Goal: Task Accomplishment & Management: Complete application form

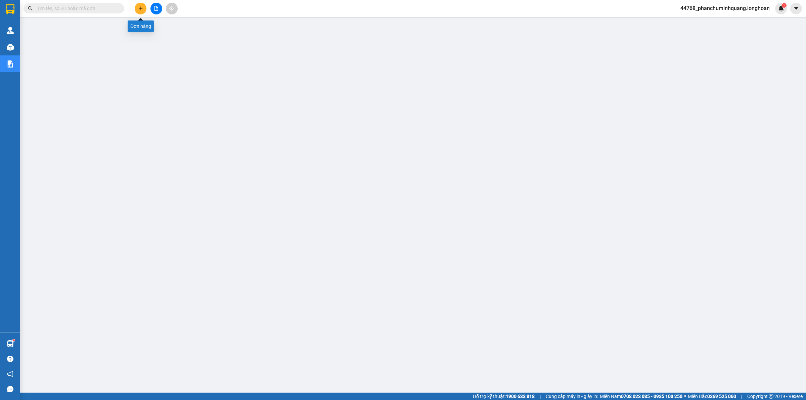
click at [140, 9] on icon "plus" at bounding box center [140, 8] width 5 height 5
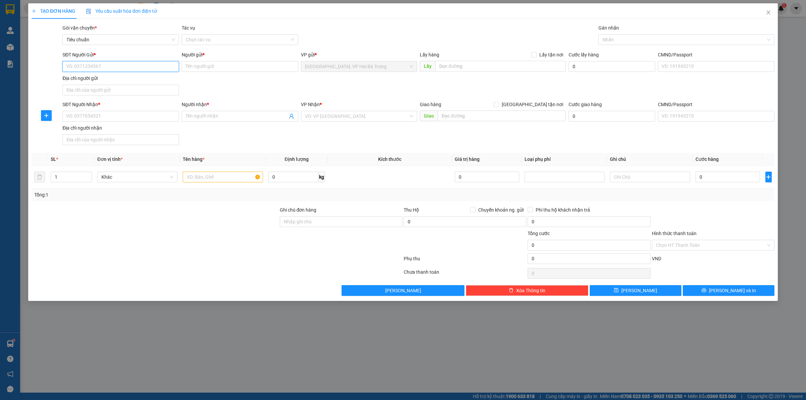
click at [135, 68] on input "SĐT Người Gửi *" at bounding box center [120, 66] width 116 height 11
click at [157, 65] on input "SĐT Người Gửi *" at bounding box center [120, 66] width 116 height 11
click at [123, 63] on input "SĐT Người Gửi *" at bounding box center [120, 66] width 116 height 11
type input "0939723323"
click at [267, 66] on input "Người gửi *" at bounding box center [240, 66] width 116 height 11
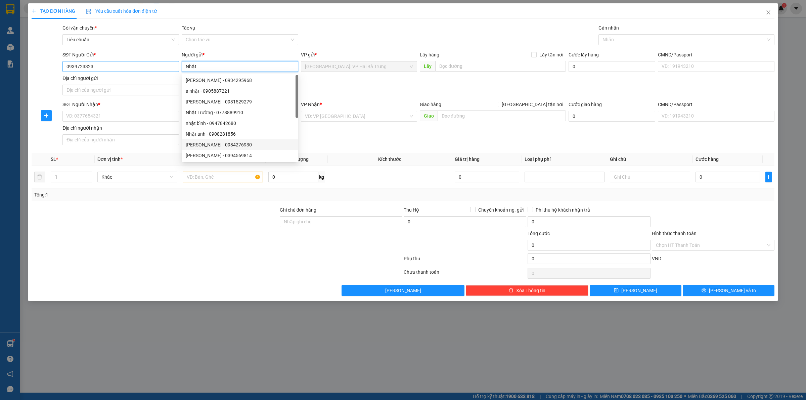
type input "Nhật"
click at [136, 67] on input "0939723323" at bounding box center [120, 66] width 116 height 11
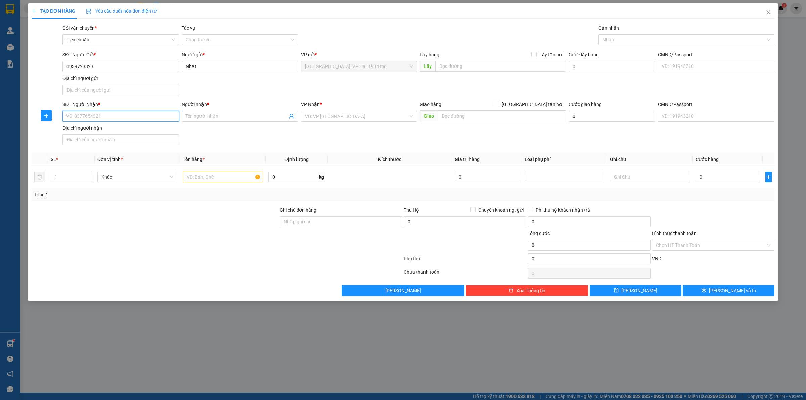
click at [151, 119] on input "SĐT Người Nhận *" at bounding box center [120, 116] width 116 height 11
paste input "0939723323"
type input "0939723323"
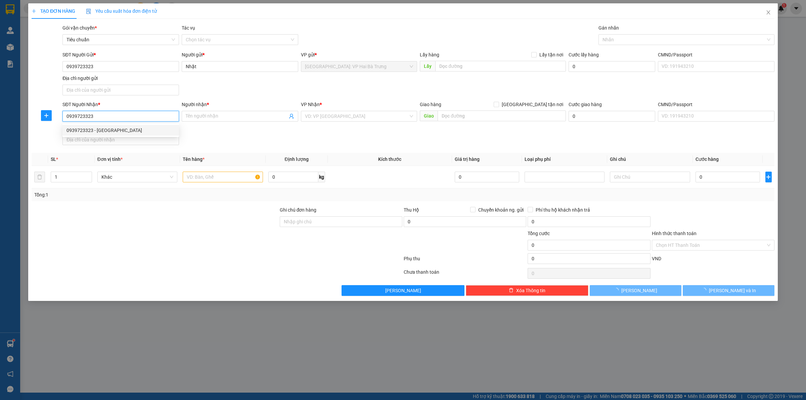
click at [155, 131] on div "0939723323 - [GEOGRAPHIC_DATA]" at bounding box center [120, 130] width 108 height 7
type input "Nhật"
checkbox input "true"
type input "44 hà huy giáp, ấp thời hoà, TT cờ đỏ, cờ đỏ, cần thơ"
checkbox input "true"
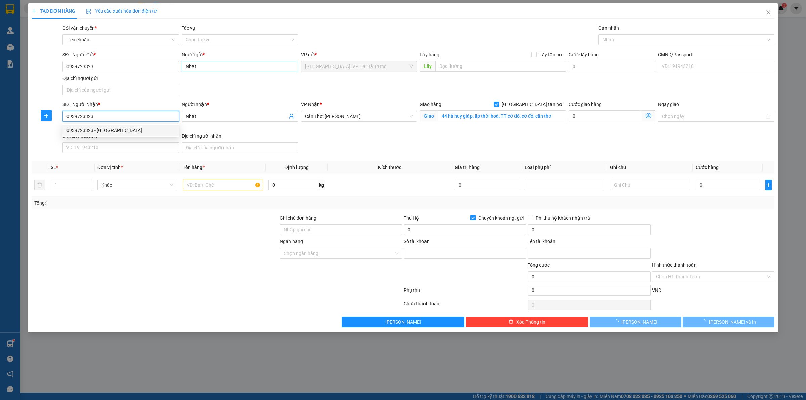
type input "103002470219"
type input "[PERSON_NAME]"
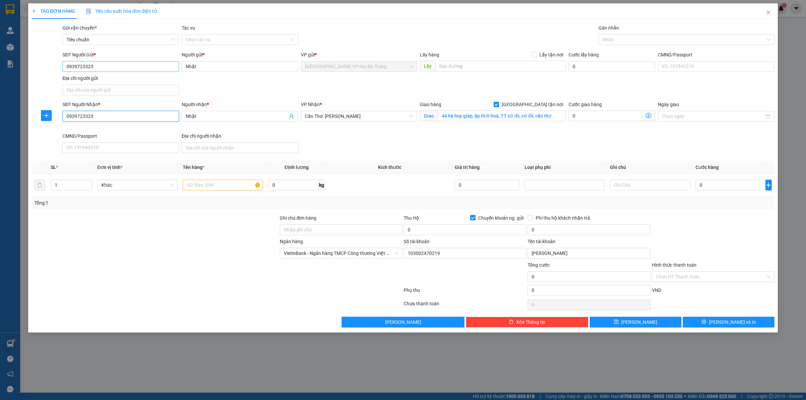
type input "0939723323"
click at [131, 62] on input "0939723323" at bounding box center [120, 66] width 116 height 11
type input "0352433091"
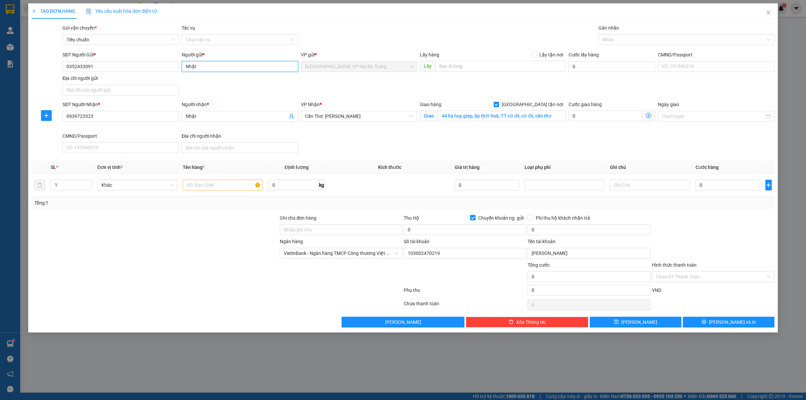
click at [220, 68] on input "Nhật" at bounding box center [240, 66] width 116 height 11
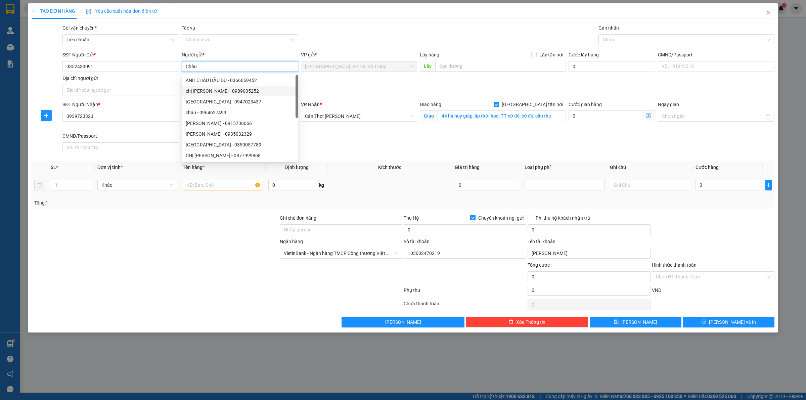
type input "Châu"
click at [223, 187] on input "text" at bounding box center [223, 185] width 80 height 11
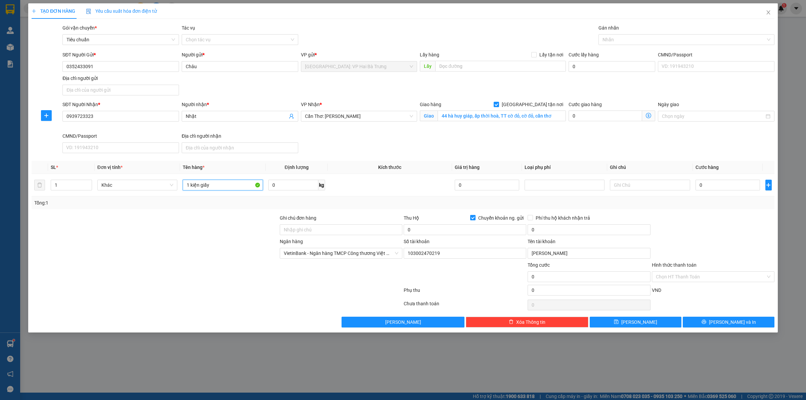
type input "1 kiện giấy"
click at [477, 218] on span "Chuyển khoản ng. gửi" at bounding box center [500, 217] width 51 height 7
click at [475, 218] on input "Chuyển khoản ng. gửi" at bounding box center [472, 217] width 5 height 5
checkbox input "false"
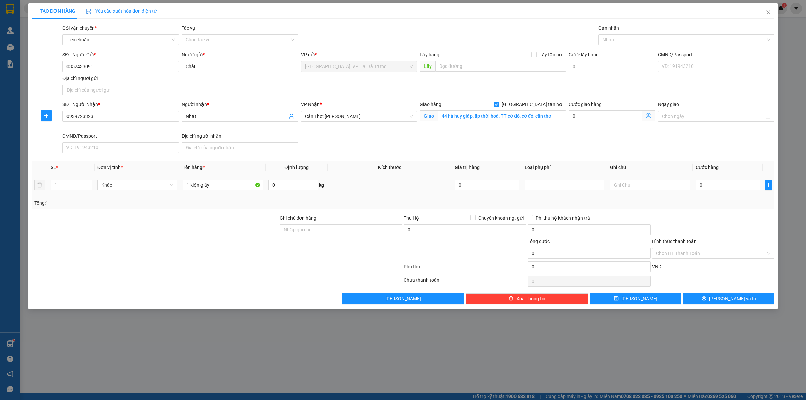
click at [727, 192] on td "0" at bounding box center [727, 185] width 70 height 22
click at [732, 183] on input "0" at bounding box center [727, 185] width 64 height 11
type input "1"
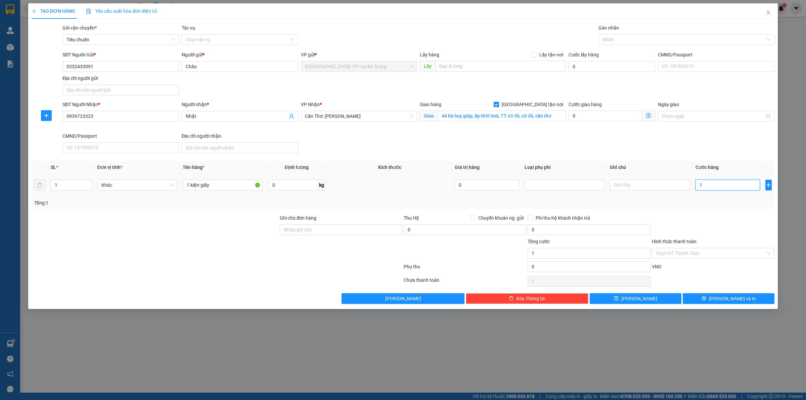
type input "17"
type input "170"
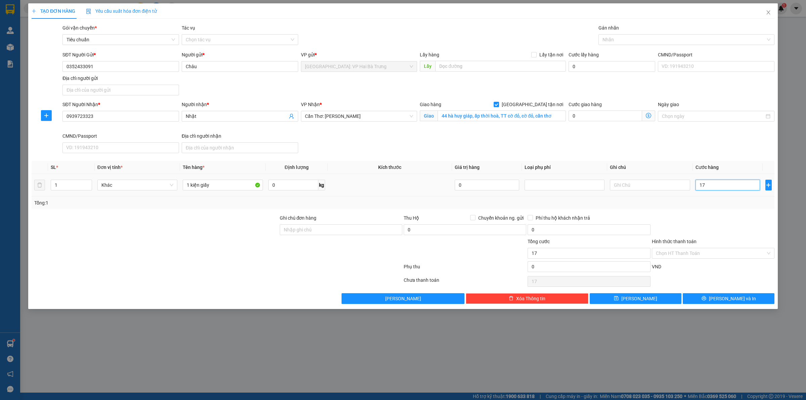
type input "170"
type input "1.700"
type input "17.000"
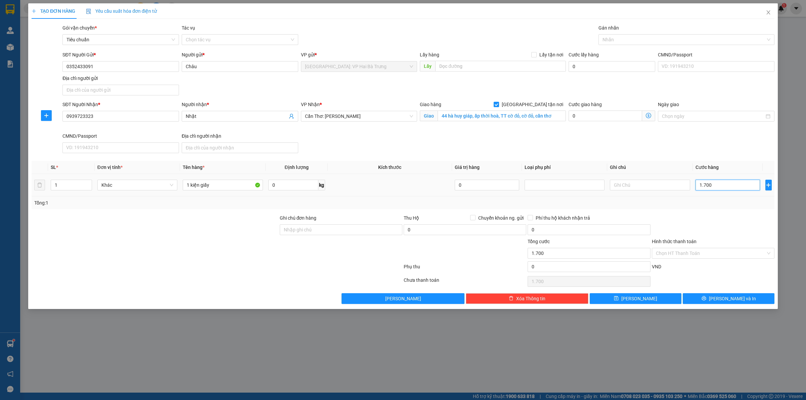
type input "17.000"
type input "170.000"
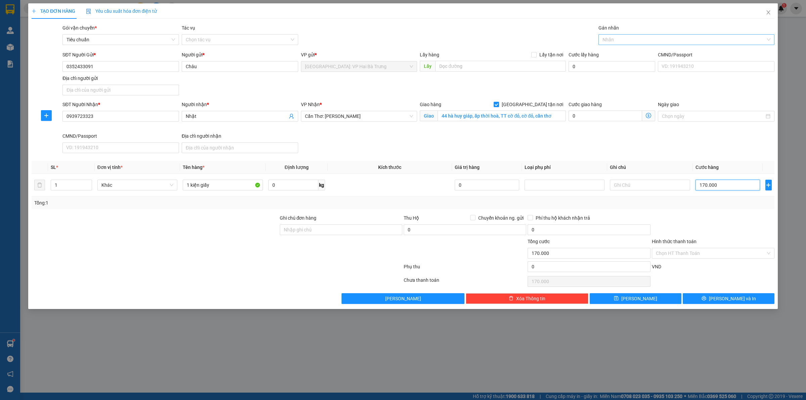
click at [627, 37] on div at bounding box center [683, 40] width 166 height 8
type input "170.000"
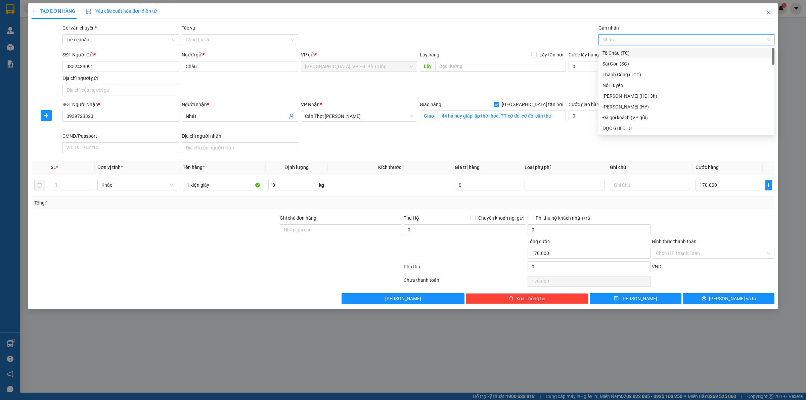
type input "G"
click at [642, 128] on div "[GEOGRAPHIC_DATA] tận nơi" at bounding box center [686, 128] width 168 height 7
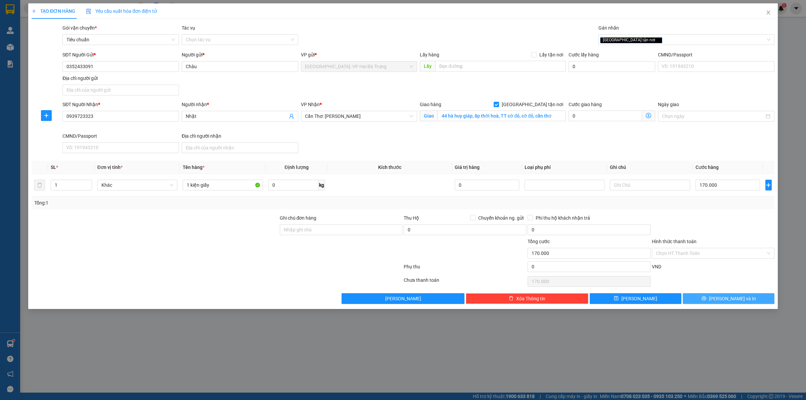
click at [719, 303] on button "[PERSON_NAME] và In" at bounding box center [728, 298] width 92 height 11
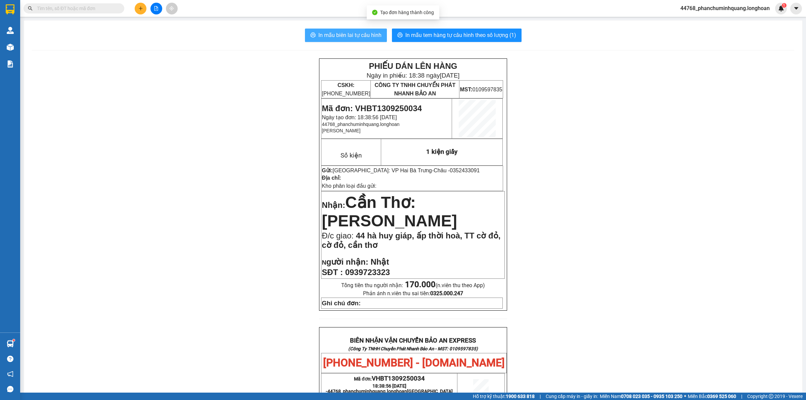
click at [361, 30] on button "In mẫu biên lai tự cấu hình" at bounding box center [346, 35] width 82 height 13
click at [478, 32] on span "In mẫu tem hàng tự cấu hình theo số lượng (1)" at bounding box center [460, 35] width 111 height 8
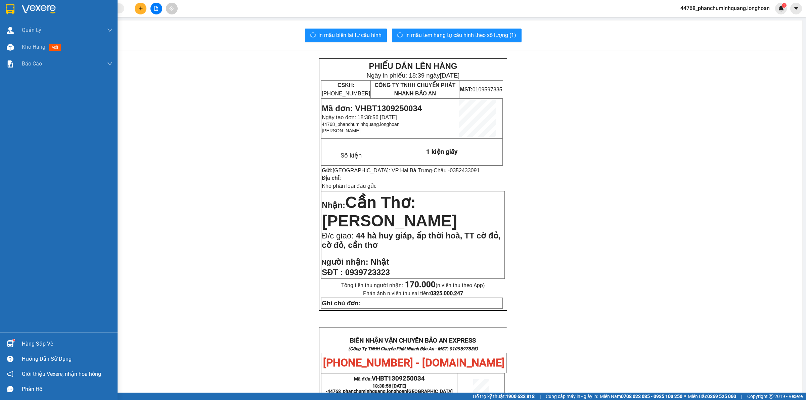
click at [10, 9] on img at bounding box center [10, 9] width 9 height 10
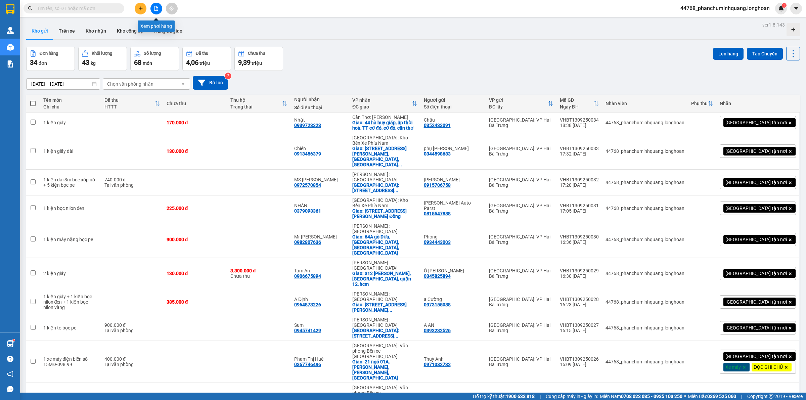
click at [155, 10] on icon "file-add" at bounding box center [156, 8] width 5 height 5
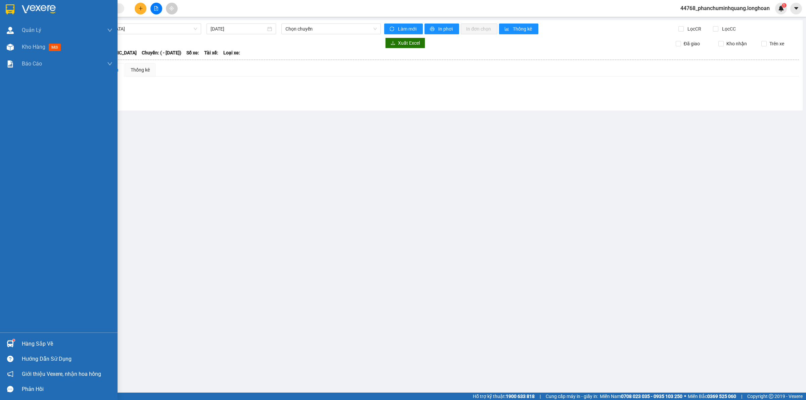
click at [7, 3] on div at bounding box center [10, 9] width 12 height 12
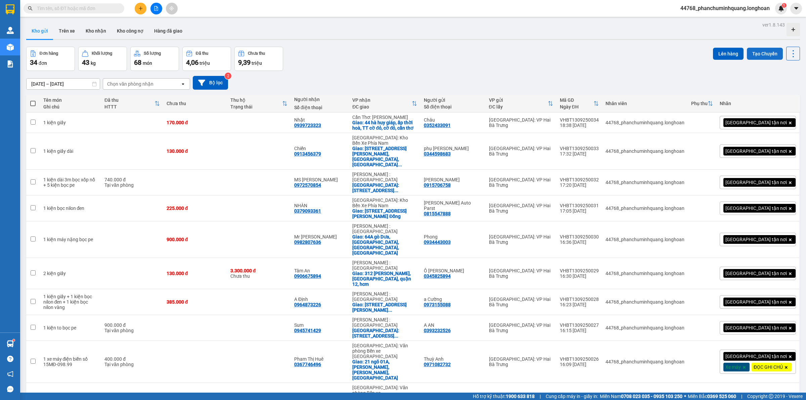
click at [756, 54] on button "Tạo Chuyến" at bounding box center [764, 54] width 36 height 12
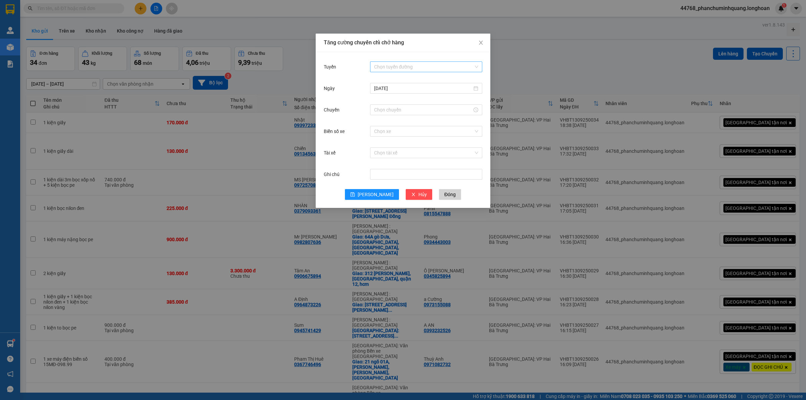
drag, startPoint x: 425, startPoint y: 65, endPoint x: 413, endPoint y: 70, distance: 13.1
click at [424, 65] on input "Tuyến" at bounding box center [423, 67] width 99 height 10
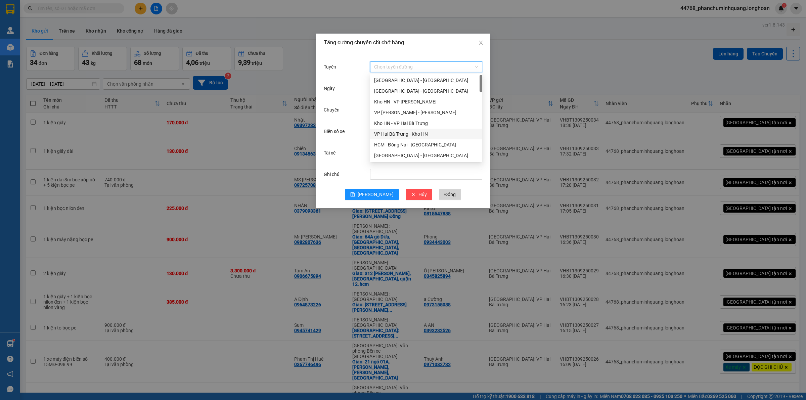
click at [400, 135] on div "VP Hai Bà Trưng - Kho HN" at bounding box center [426, 133] width 104 height 7
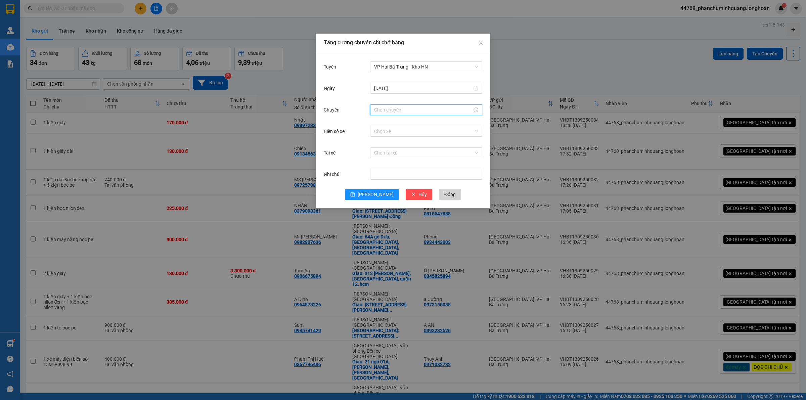
click at [411, 108] on input "Chuyến" at bounding box center [423, 109] width 98 height 7
click at [383, 200] on link "Bây giờ" at bounding box center [382, 200] width 16 height 5
type input "18:40"
click at [412, 133] on input "Biển số xe" at bounding box center [423, 131] width 99 height 10
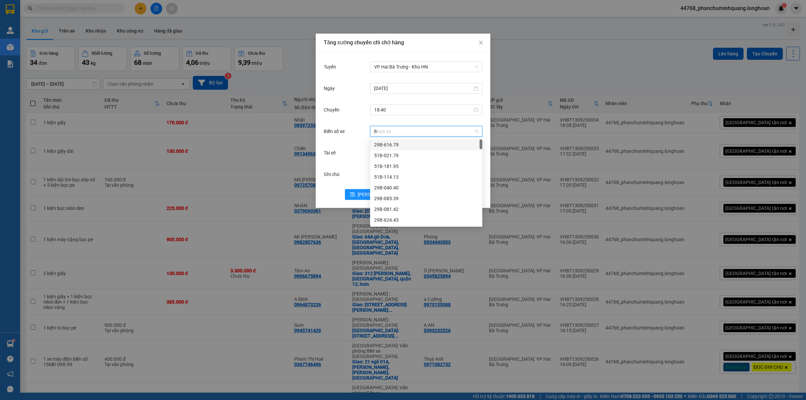
type input "61"
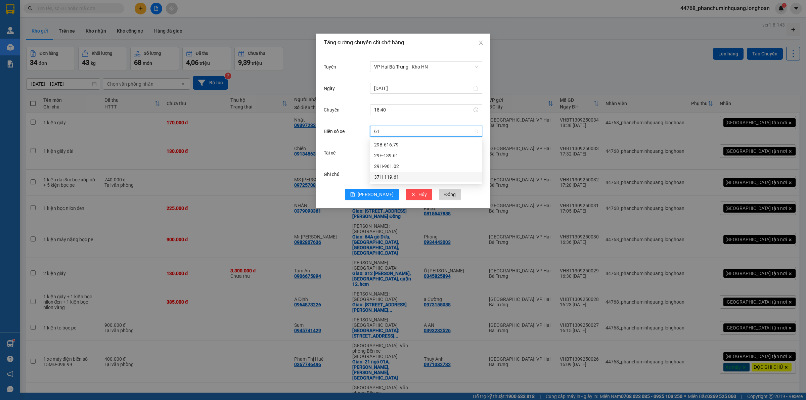
click at [392, 174] on div "37H-119.61" at bounding box center [426, 176] width 104 height 7
click at [407, 129] on span "37H-119.61" at bounding box center [426, 131] width 104 height 10
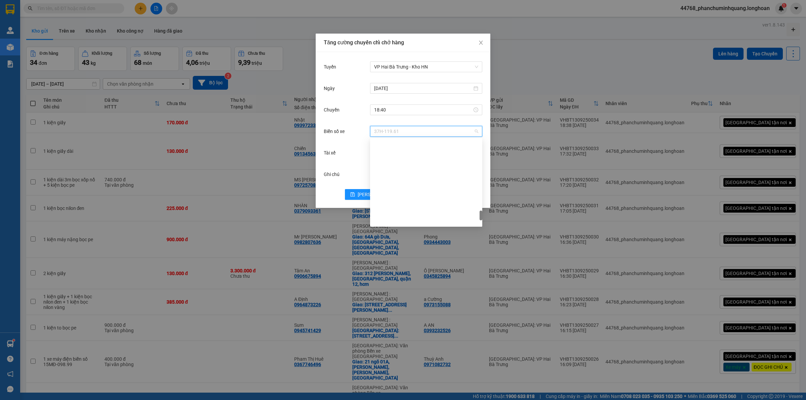
scroll to position [652, 0]
click at [407, 129] on span "37H-119.61" at bounding box center [426, 131] width 104 height 10
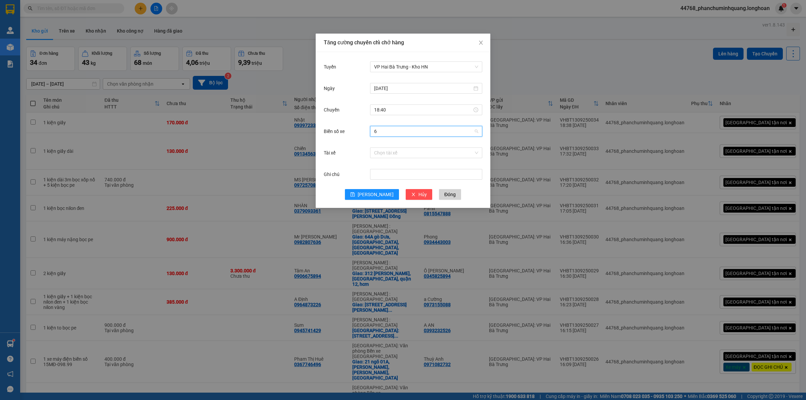
scroll to position [0, 0]
type input "61"
click at [400, 154] on div "29E-139.61" at bounding box center [426, 155] width 104 height 7
click at [400, 153] on input "Tài xế" at bounding box center [423, 153] width 99 height 10
type input "suong"
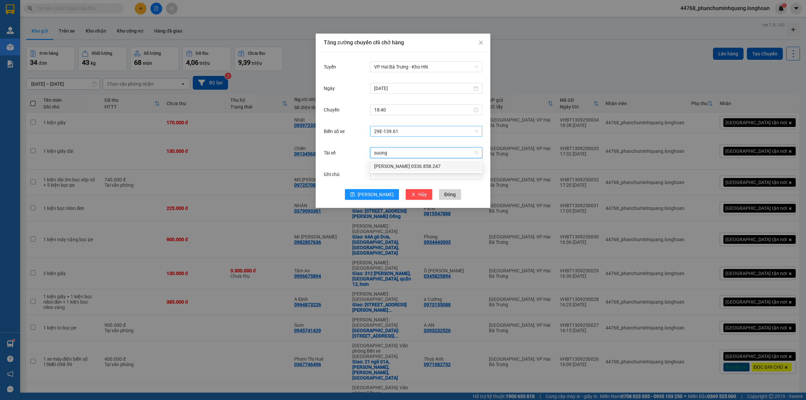
click at [393, 167] on div "[PERSON_NAME] 0336.858.247" at bounding box center [426, 165] width 104 height 7
click at [380, 198] on button "[PERSON_NAME]" at bounding box center [372, 194] width 54 height 11
click at [480, 39] on span "Close" at bounding box center [480, 43] width 19 height 19
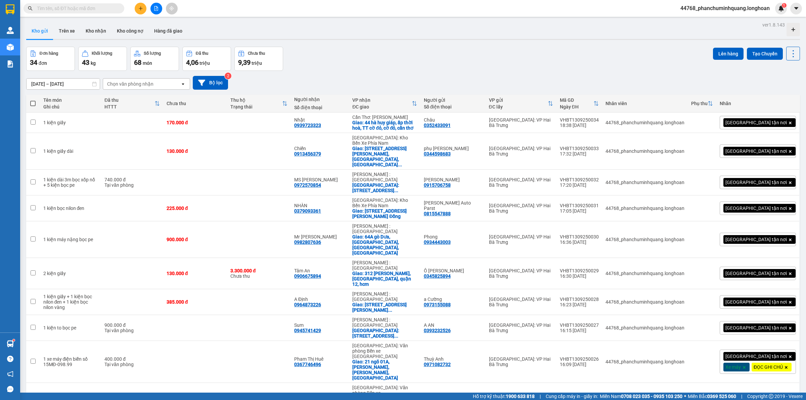
click at [34, 103] on span at bounding box center [32, 103] width 5 height 5
click at [33, 100] on input "checkbox" at bounding box center [33, 100] width 0 height 0
checkbox input "true"
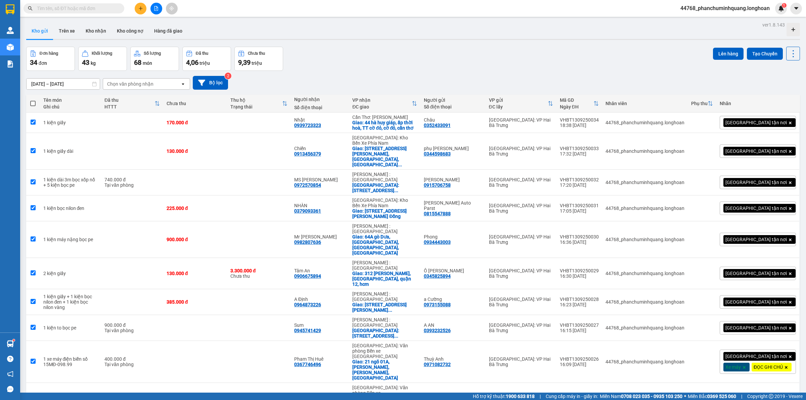
checkbox input "true"
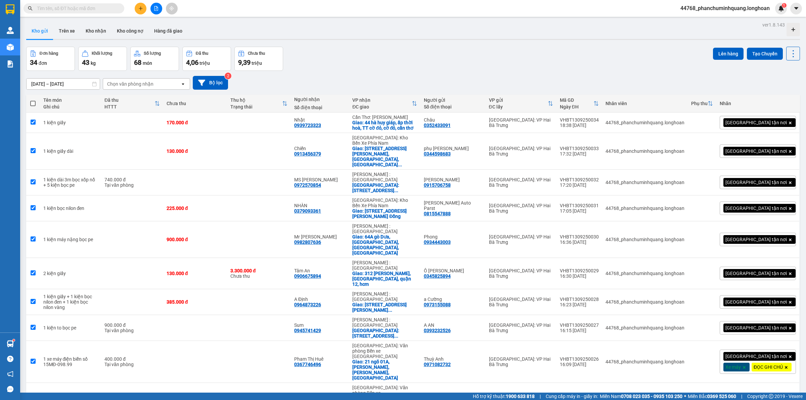
checkbox input "true"
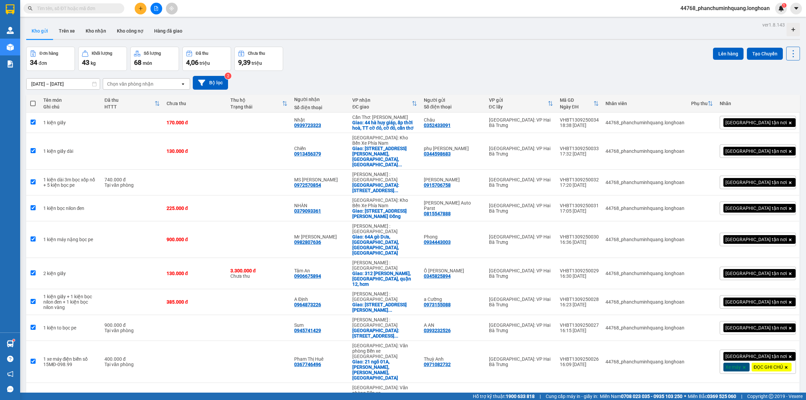
checkbox input "true"
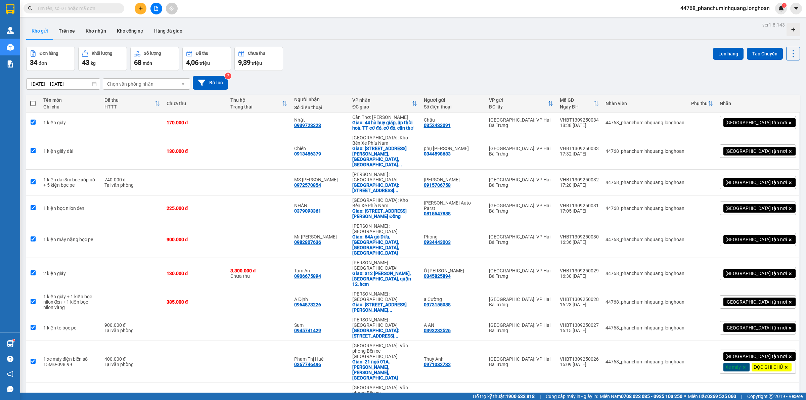
checkbox input "true"
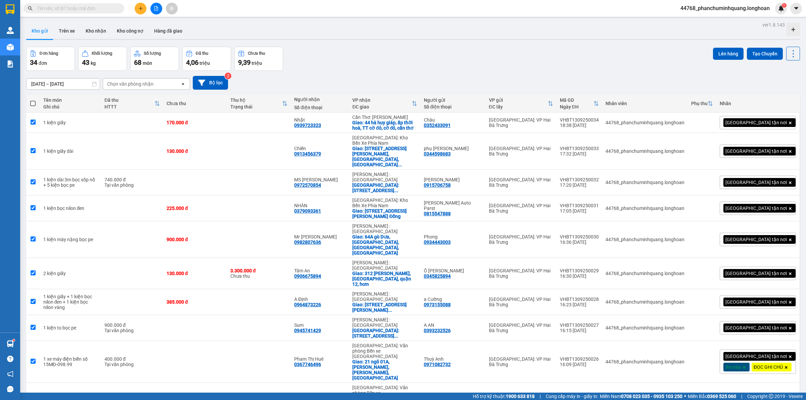
checkbox input "true"
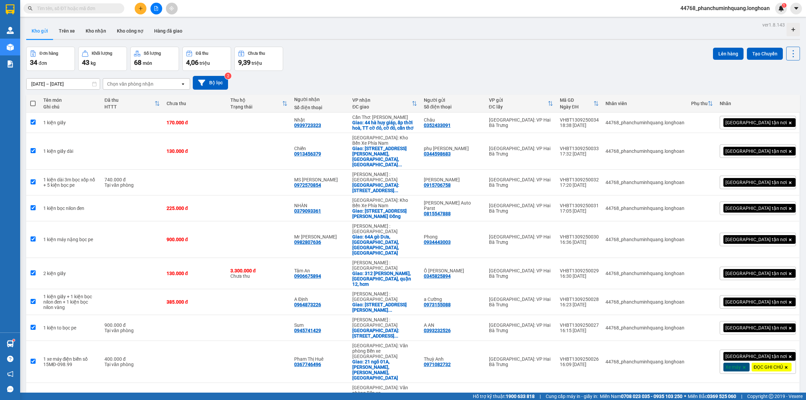
checkbox input "true"
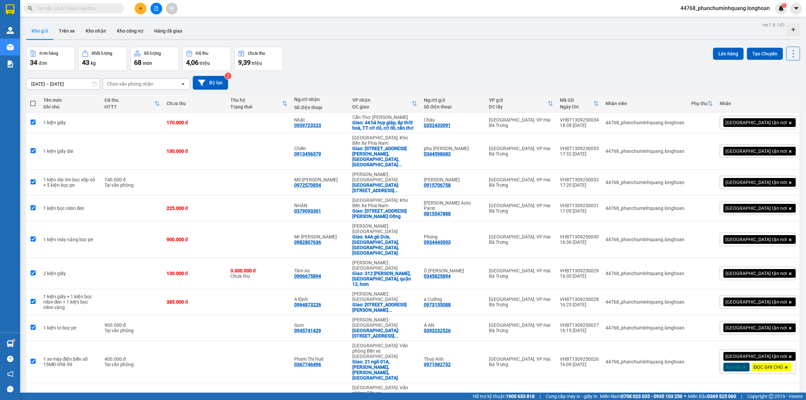
checkbox input "true"
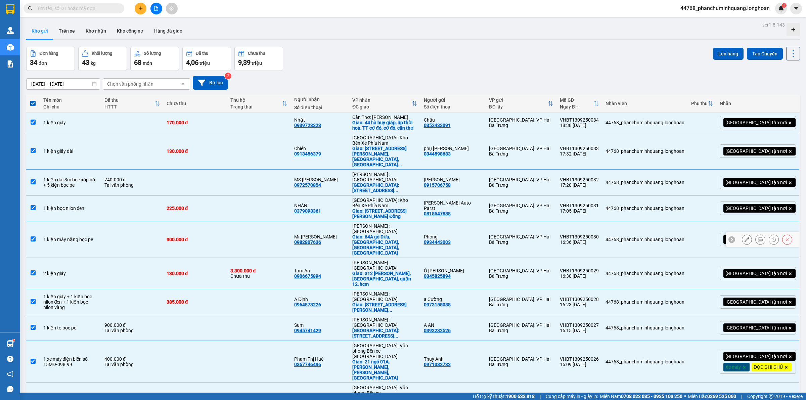
click at [148, 221] on td at bounding box center [132, 239] width 62 height 37
checkbox input "false"
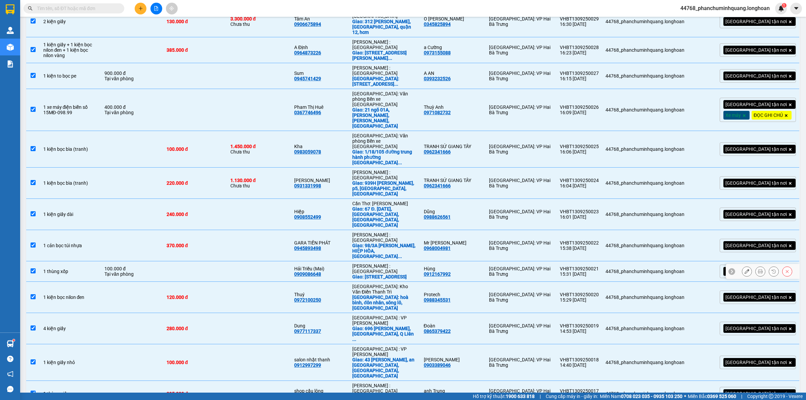
scroll to position [294, 0]
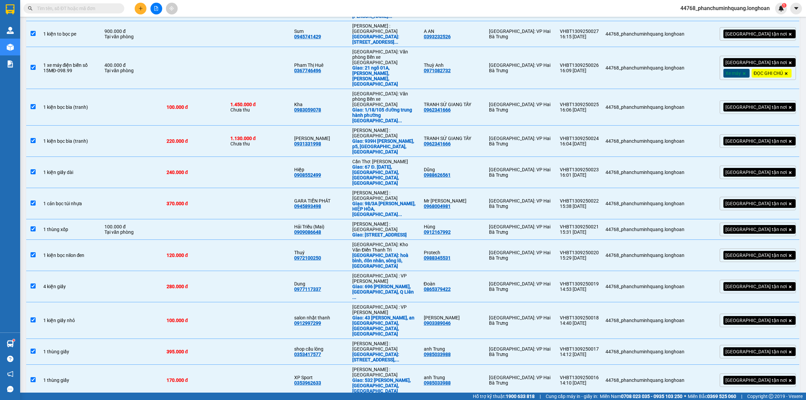
checkbox input "false"
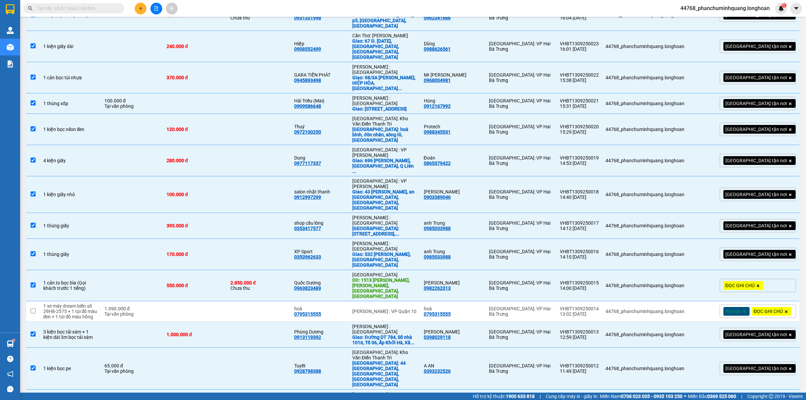
scroll to position [545, 0]
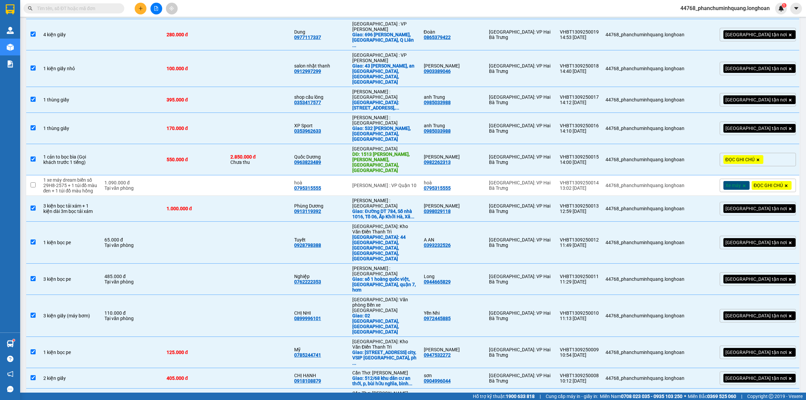
checkbox input "false"
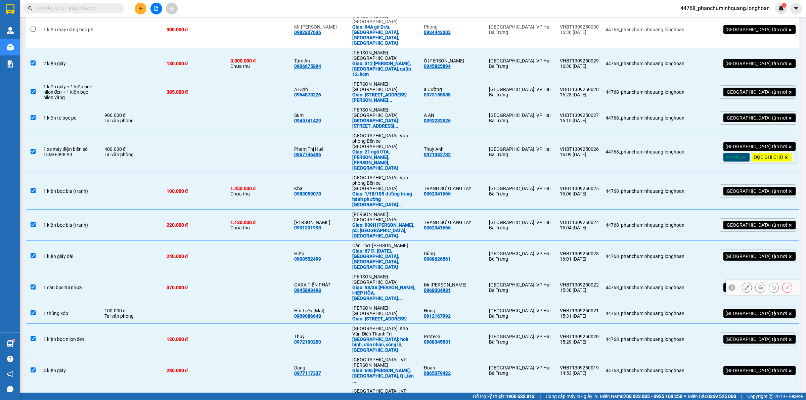
scroll to position [0, 0]
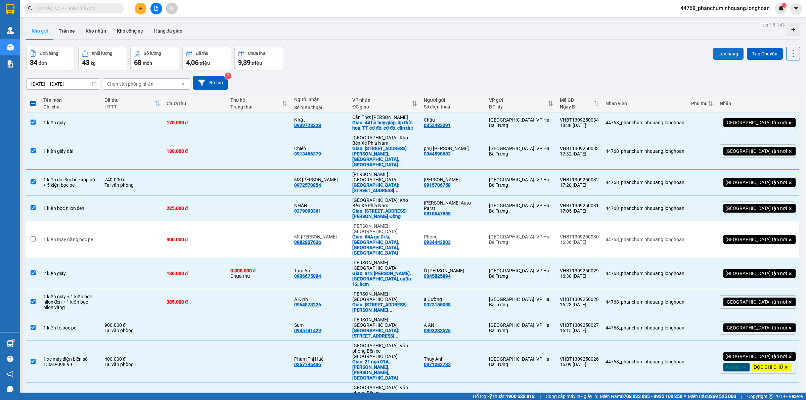
click at [725, 51] on button "Lên hàng" at bounding box center [728, 54] width 31 height 12
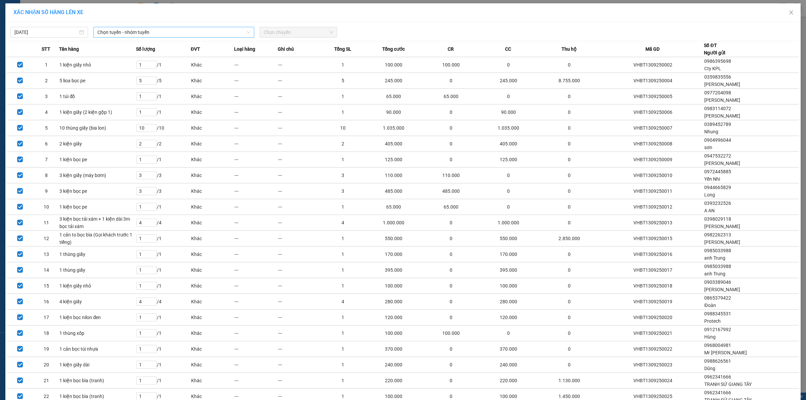
click at [179, 29] on span "Chọn tuyến - nhóm tuyến" at bounding box center [173, 32] width 153 height 10
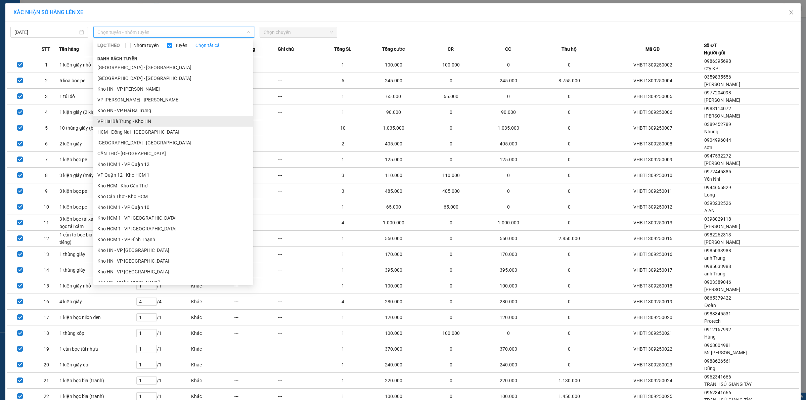
click at [126, 116] on li "VP Hai Bà Trưng - Kho HN" at bounding box center [173, 121] width 160 height 11
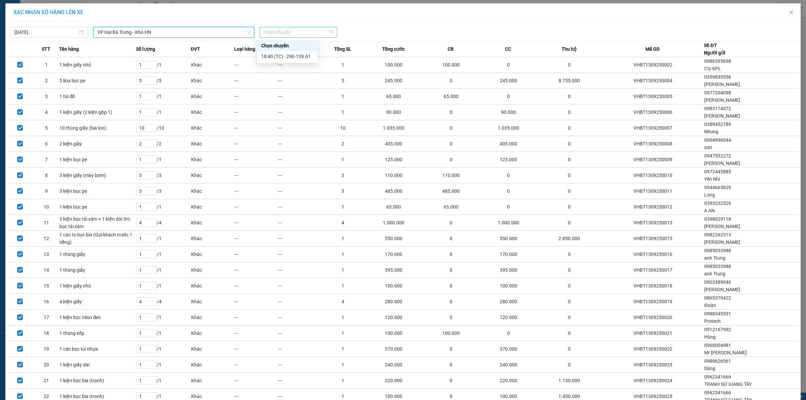
click at [281, 28] on span "Chọn chuyến" at bounding box center [297, 32] width 69 height 10
click at [271, 57] on div "18:40 (TC) - 29E-139.61" at bounding box center [287, 56] width 52 height 7
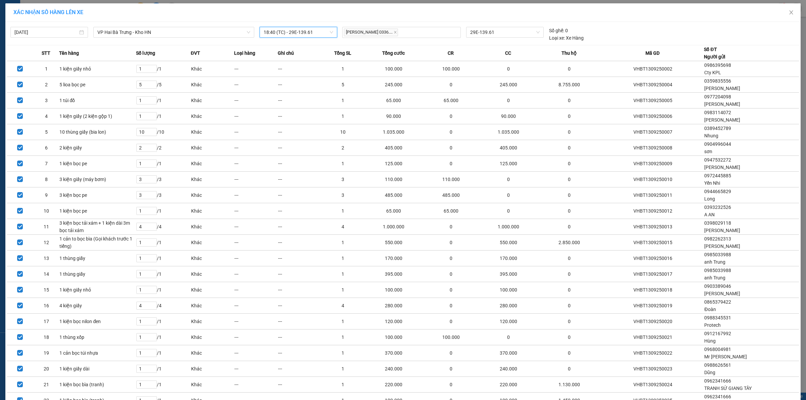
scroll to position [182, 0]
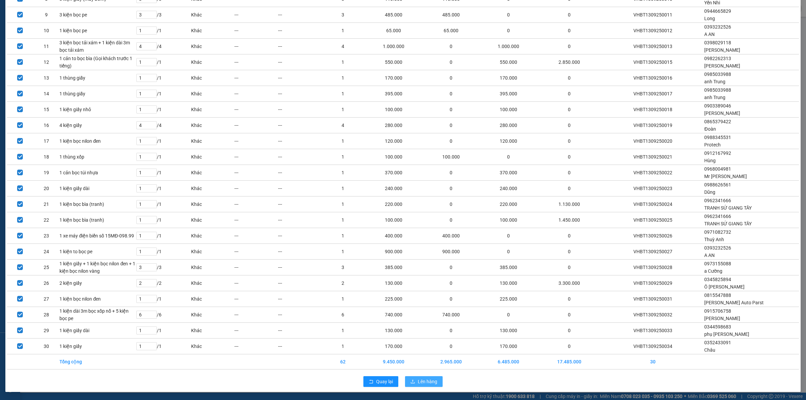
click at [421, 386] on button "Lên hàng" at bounding box center [424, 381] width 38 height 11
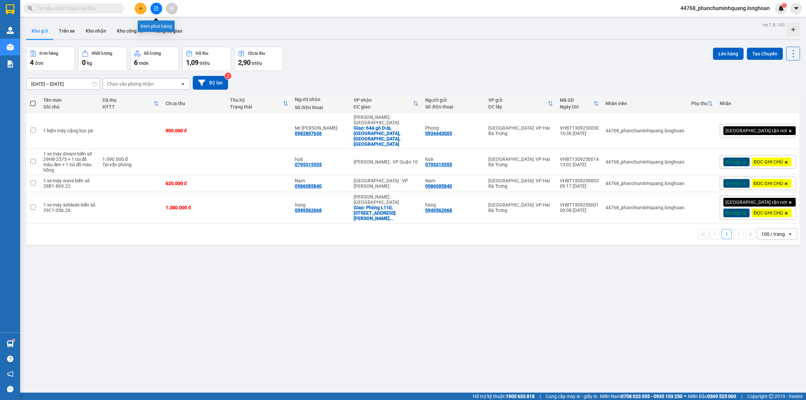
click at [155, 8] on icon "file-add" at bounding box center [156, 8] width 5 height 5
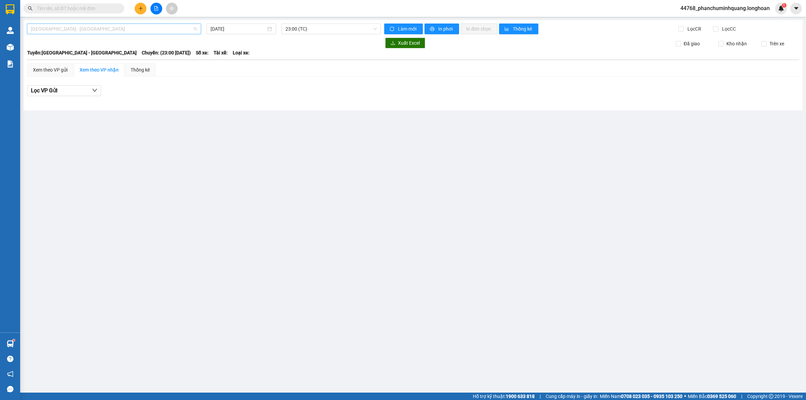
click at [120, 29] on span "[GEOGRAPHIC_DATA] - [GEOGRAPHIC_DATA]" at bounding box center [114, 29] width 166 height 10
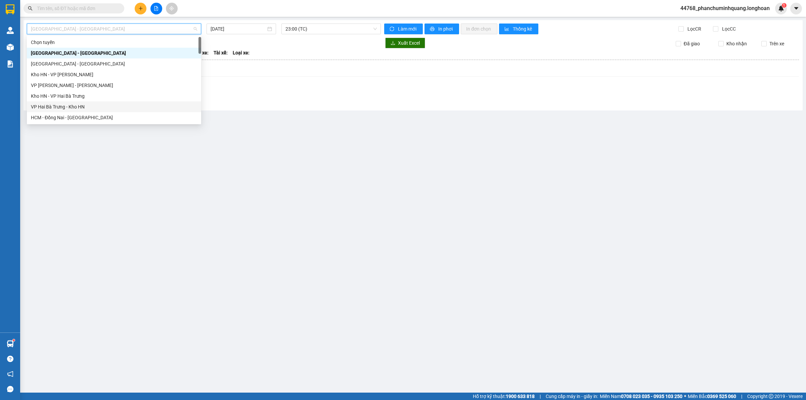
click at [70, 103] on div "VP Hai Bà Trưng - Kho HN" at bounding box center [114, 106] width 166 height 7
type input "[DATE]"
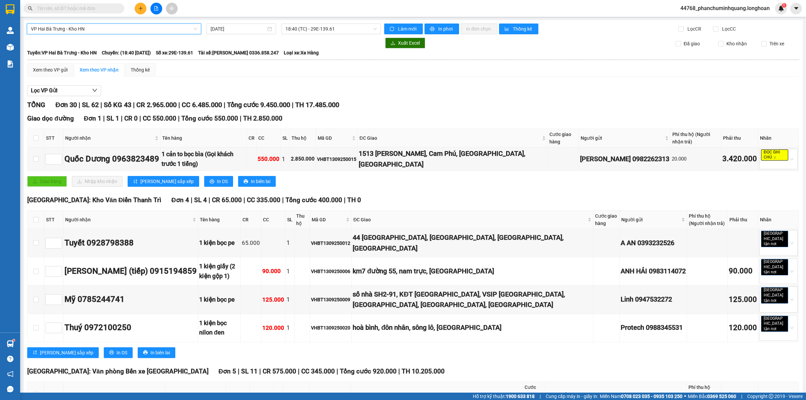
click at [438, 27] on span "In phơi" at bounding box center [445, 28] width 15 height 7
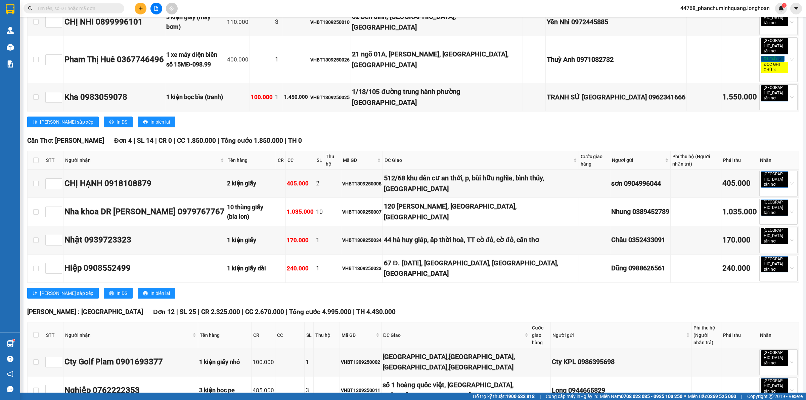
scroll to position [336, 0]
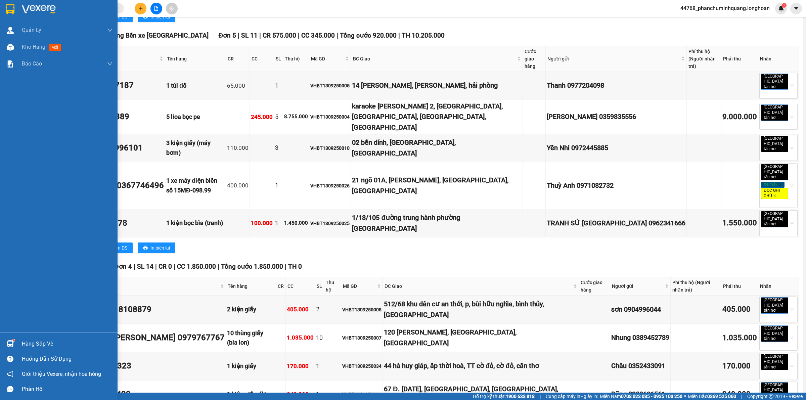
click at [9, 3] on div at bounding box center [10, 9] width 12 height 12
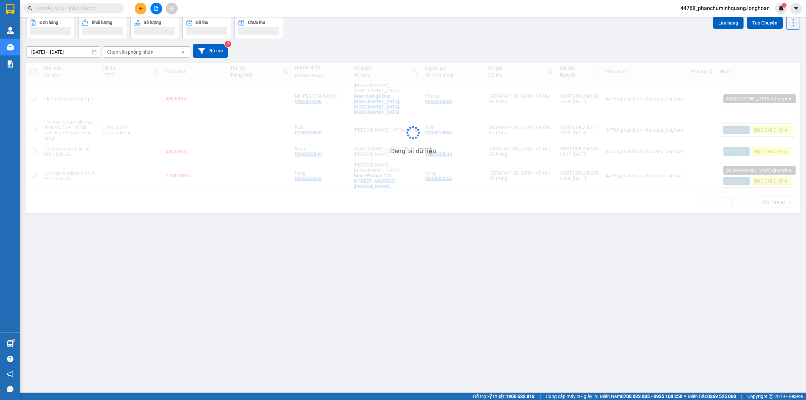
scroll to position [31, 0]
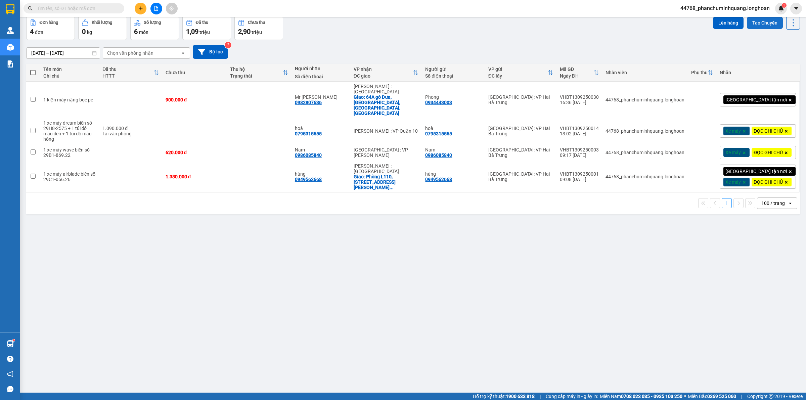
click at [756, 22] on button "Tạo Chuyến" at bounding box center [764, 23] width 36 height 12
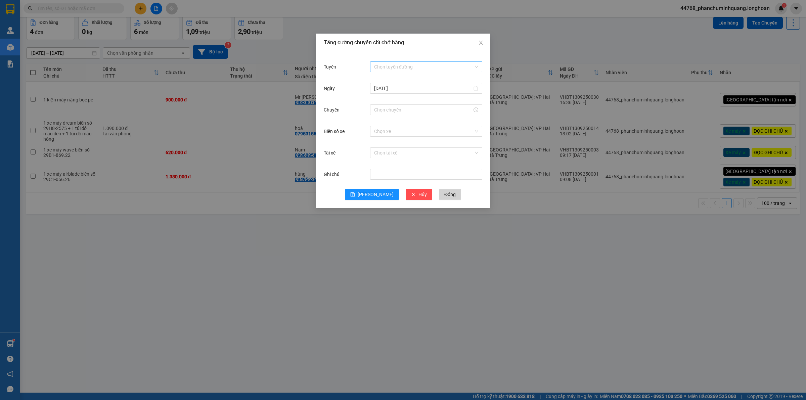
click at [460, 64] on input "Tuyến" at bounding box center [423, 67] width 99 height 10
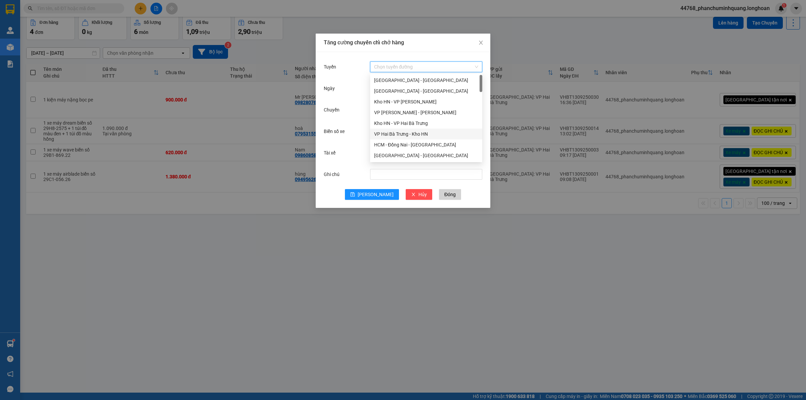
click at [411, 134] on div "VP Hai Bà Trưng - Kho HN" at bounding box center [426, 133] width 104 height 7
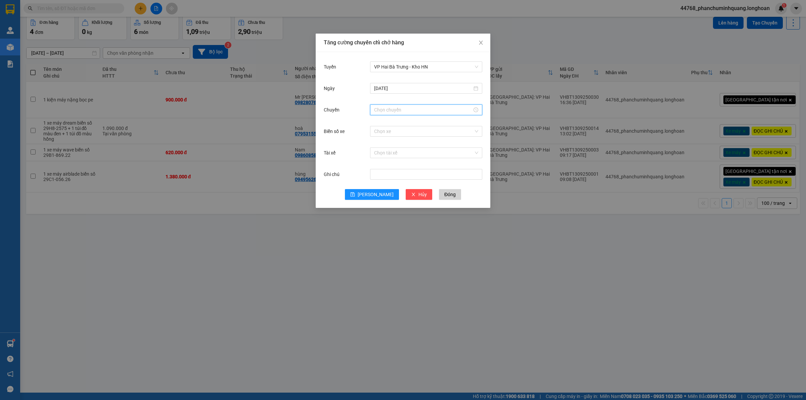
click at [398, 110] on input "Chuyến" at bounding box center [423, 109] width 98 height 7
click at [396, 119] on div "00" at bounding box center [398, 122] width 18 height 9
click at [378, 151] on div "21" at bounding box center [379, 151] width 19 height 9
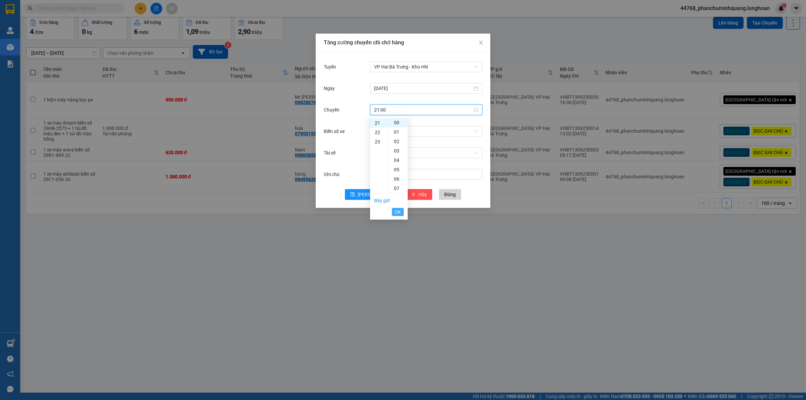
click at [401, 212] on button "OK" at bounding box center [398, 212] width 12 height 8
type input "21:00"
click at [427, 131] on input "Biển số xe" at bounding box center [423, 131] width 99 height 10
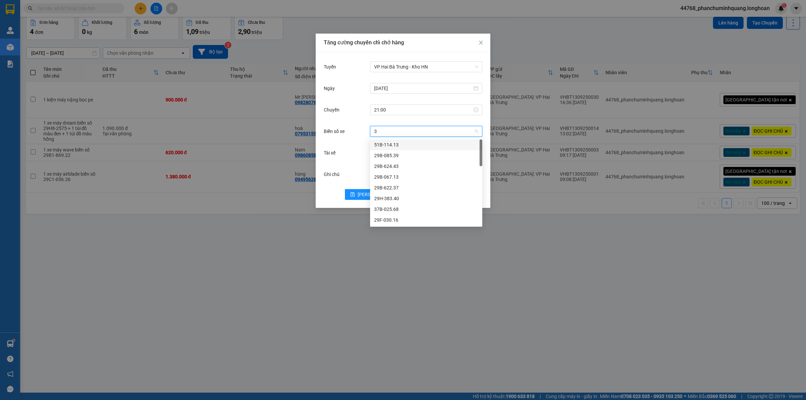
type input "31"
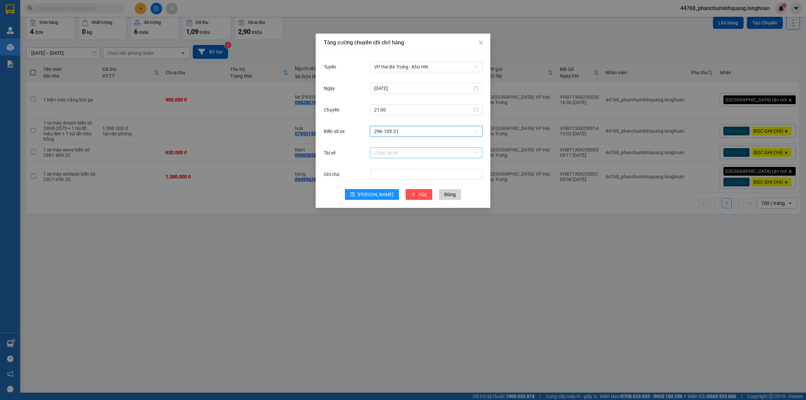
click at [442, 148] on input "Tài xế" at bounding box center [423, 153] width 99 height 10
type input "Sinh"
click at [427, 162] on div "[PERSON_NAME] sinh 0357.044.507" at bounding box center [426, 165] width 104 height 7
click at [372, 197] on span "[PERSON_NAME]" at bounding box center [375, 194] width 36 height 7
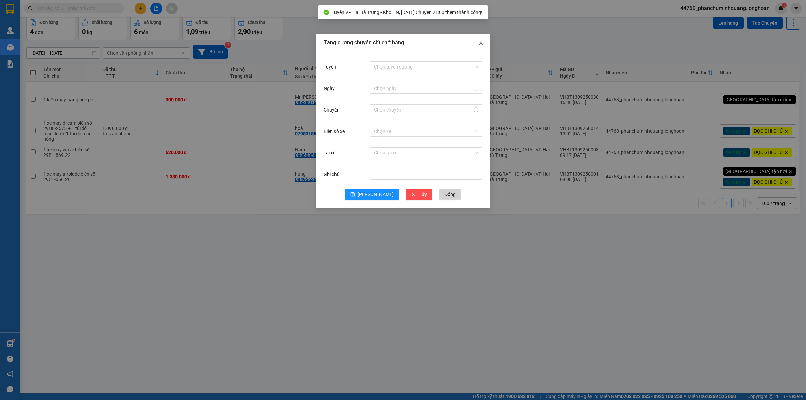
drag, startPoint x: 478, startPoint y: 44, endPoint x: 472, endPoint y: 42, distance: 6.1
click at [477, 44] on span "Close" at bounding box center [480, 43] width 19 height 19
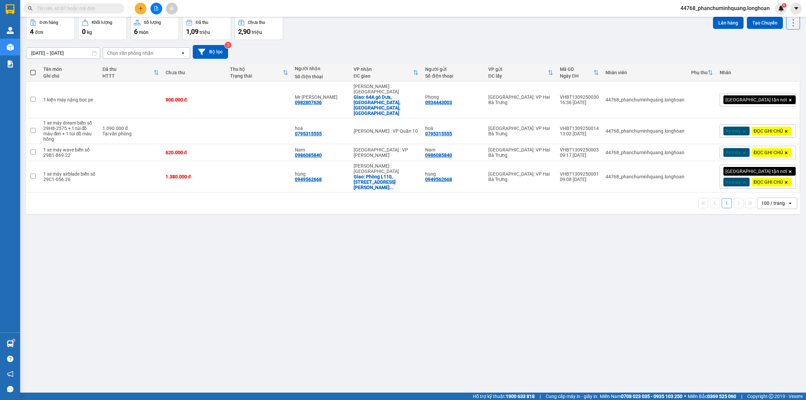
click at [35, 75] on label at bounding box center [33, 72] width 7 height 7
click at [33, 69] on input "checkbox" at bounding box center [33, 69] width 0 height 0
checkbox input "true"
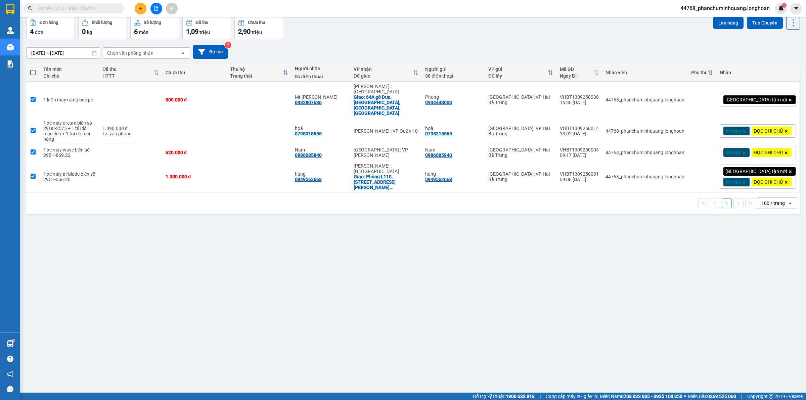
checkbox input "true"
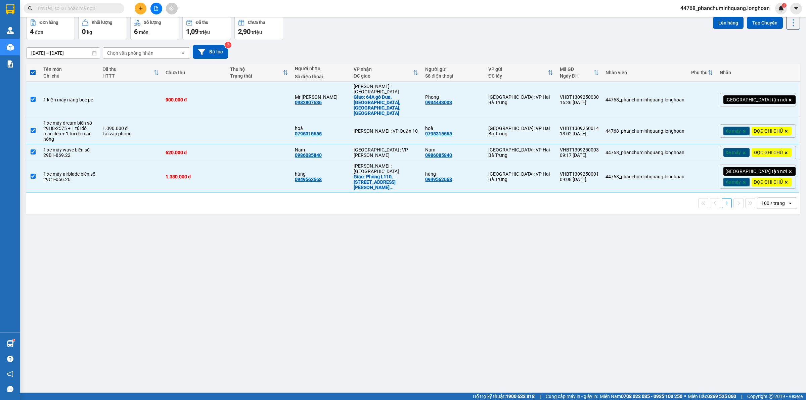
scroll to position [0, 0]
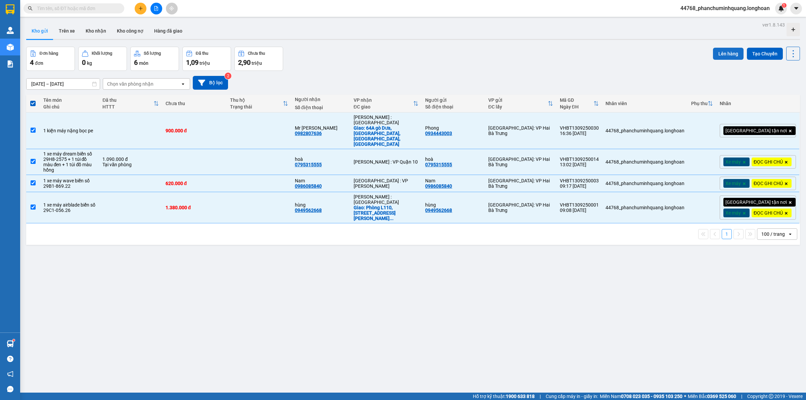
click at [727, 54] on button "Lên hàng" at bounding box center [728, 54] width 31 height 12
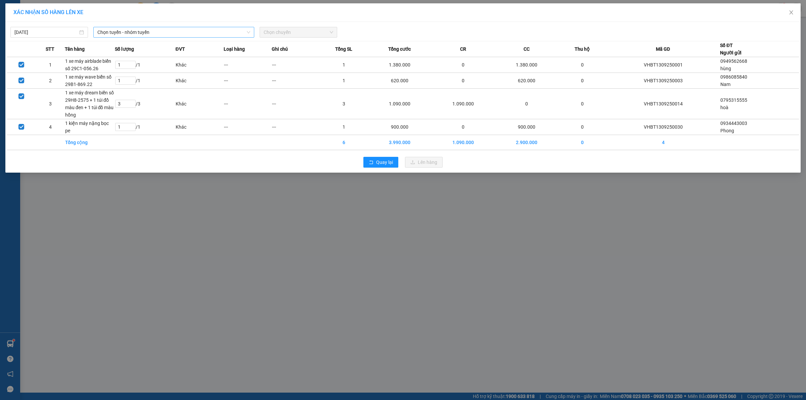
drag, startPoint x: 191, startPoint y: 30, endPoint x: 185, endPoint y: 34, distance: 7.3
click at [190, 30] on span "Chọn tuyến - nhóm tuyến" at bounding box center [173, 32] width 153 height 10
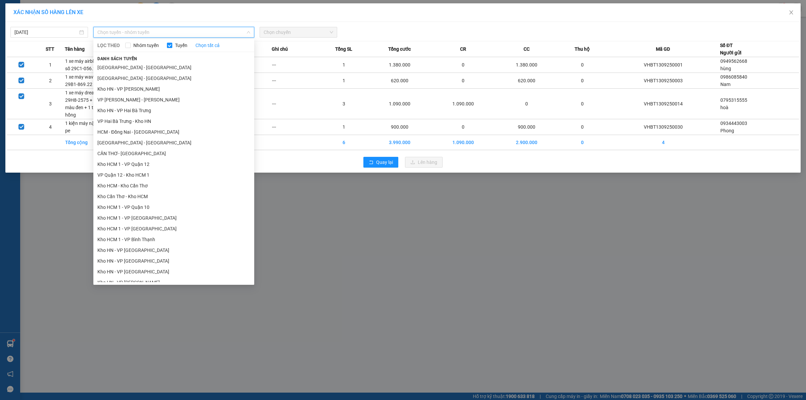
drag, startPoint x: 133, startPoint y: 120, endPoint x: 251, endPoint y: 46, distance: 140.0
click at [133, 119] on li "VP Hai Bà Trưng - Kho HN" at bounding box center [173, 121] width 161 height 11
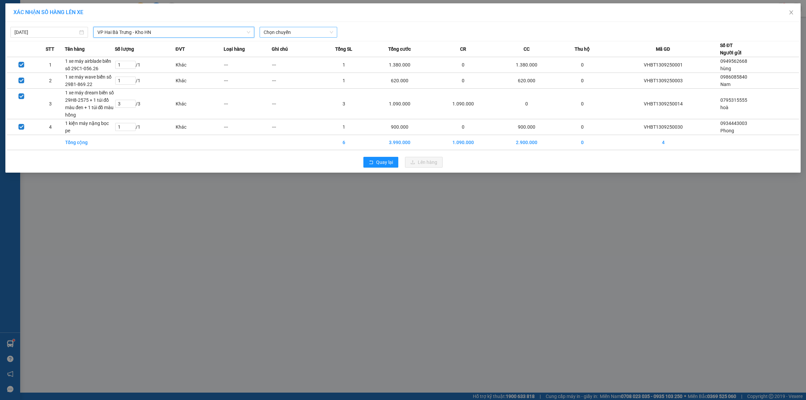
click at [293, 34] on span "Chọn chuyến" at bounding box center [297, 32] width 69 height 10
click at [279, 71] on div "21:00 (TC) - 29K-105.31" at bounding box center [289, 67] width 60 height 11
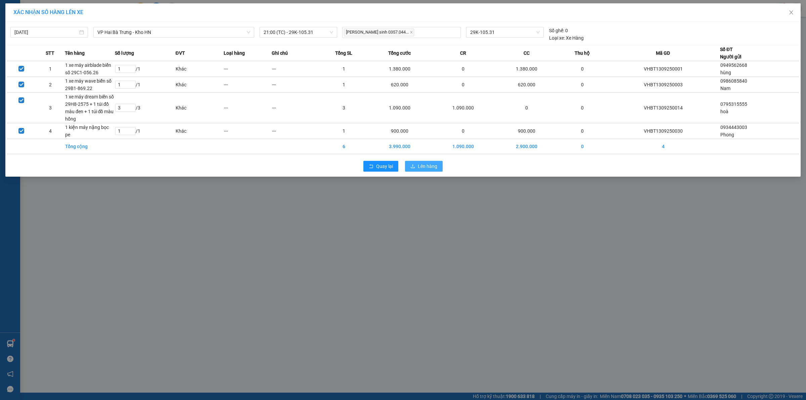
click at [424, 170] on span "Lên hàng" at bounding box center [427, 165] width 19 height 7
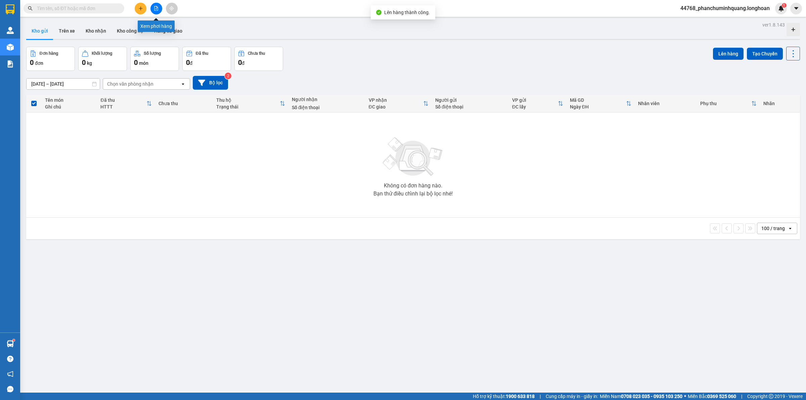
click at [155, 8] on icon "file-add" at bounding box center [156, 8] width 5 height 5
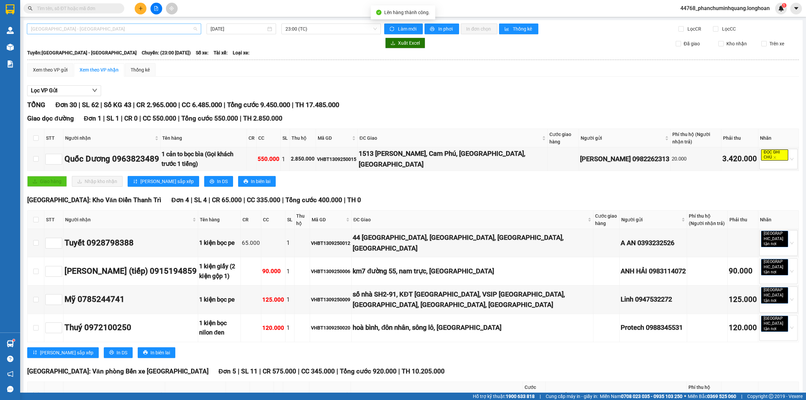
click at [87, 29] on span "[GEOGRAPHIC_DATA] - [GEOGRAPHIC_DATA]" at bounding box center [114, 29] width 166 height 10
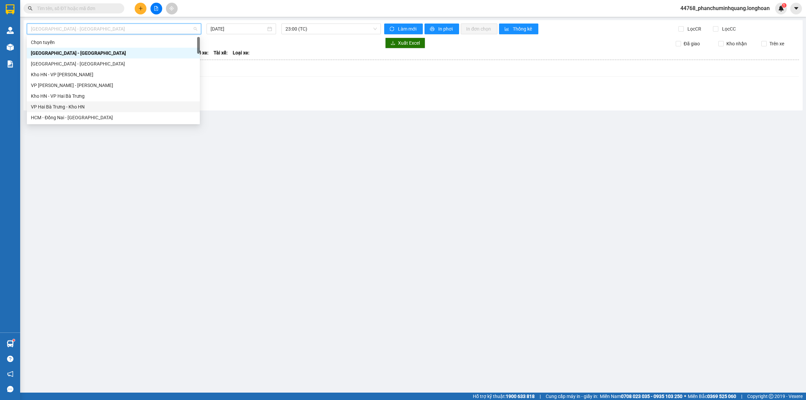
click at [61, 103] on div "VP Hai Bà Trưng - Kho HN" at bounding box center [113, 106] width 165 height 7
type input "[DATE]"
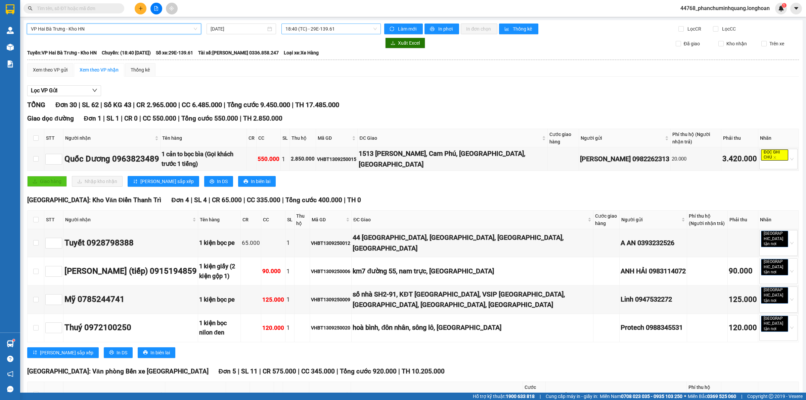
click at [341, 32] on span "18:40 (TC) - 29E-139.61" at bounding box center [330, 29] width 91 height 10
click at [327, 65] on div "21:00 (TC) - 29K-105.31" at bounding box center [309, 63] width 52 height 7
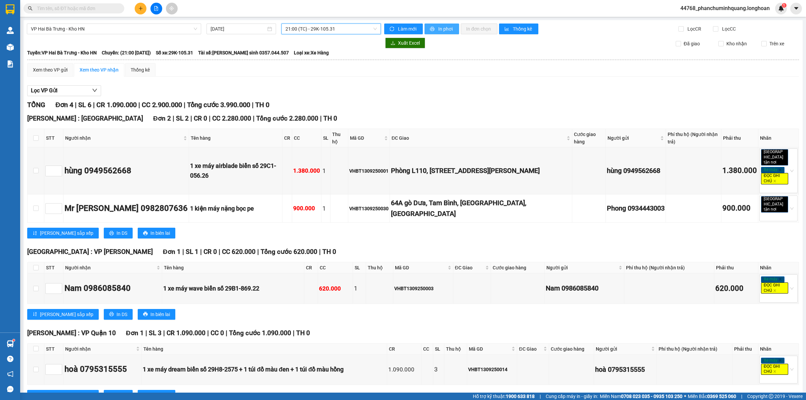
click at [438, 25] on button "In phơi" at bounding box center [441, 28] width 35 height 11
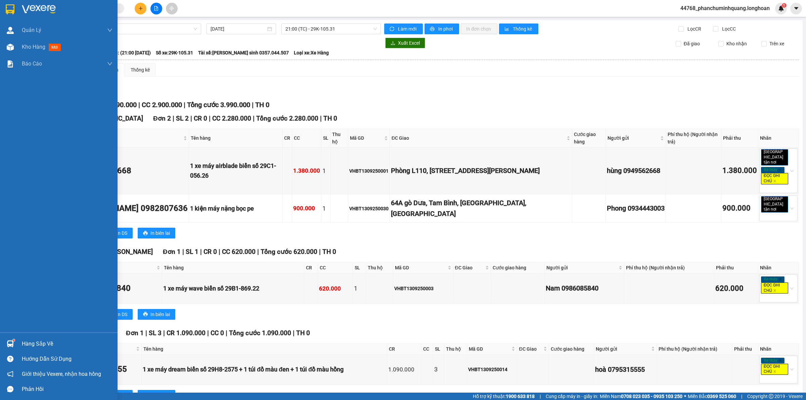
click at [8, 9] on img at bounding box center [10, 9] width 9 height 10
